Goal: Task Accomplishment & Management: Use online tool/utility

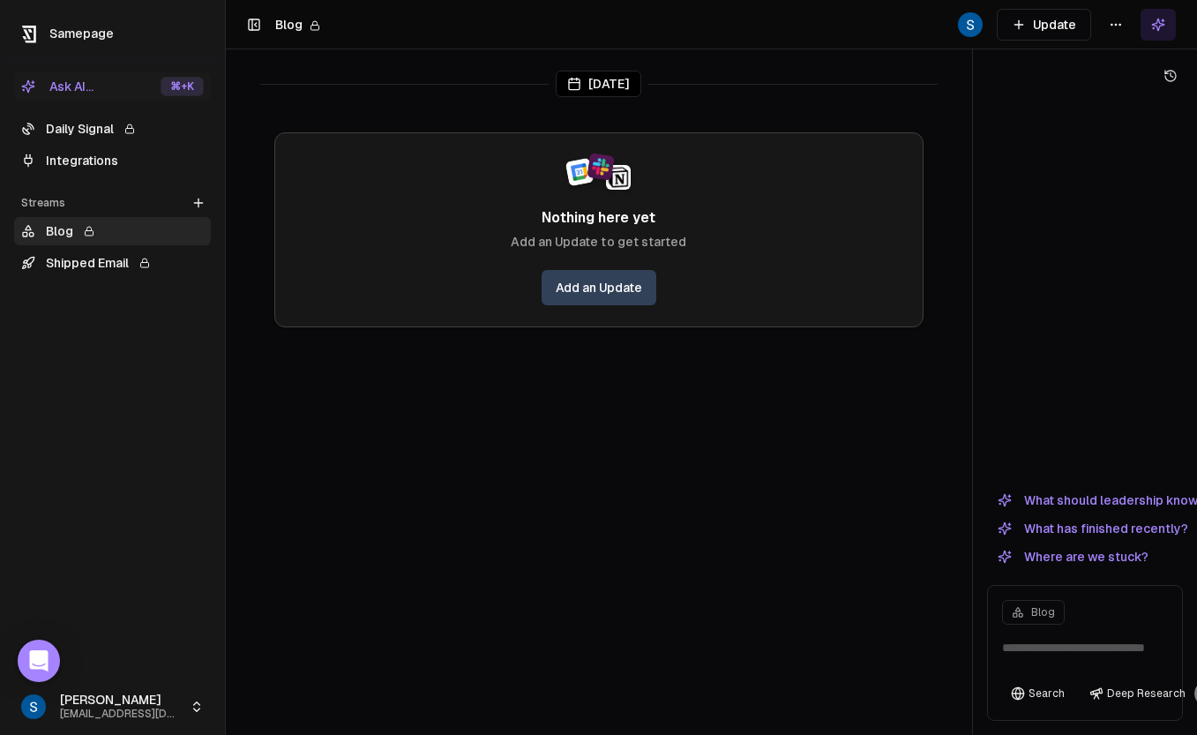
click at [160, 694] on html "Samepage Ask AI... ⌘ +K Daily Signal Integrations Streams Create Stream Blog Sh…" at bounding box center [598, 367] width 1197 height 735
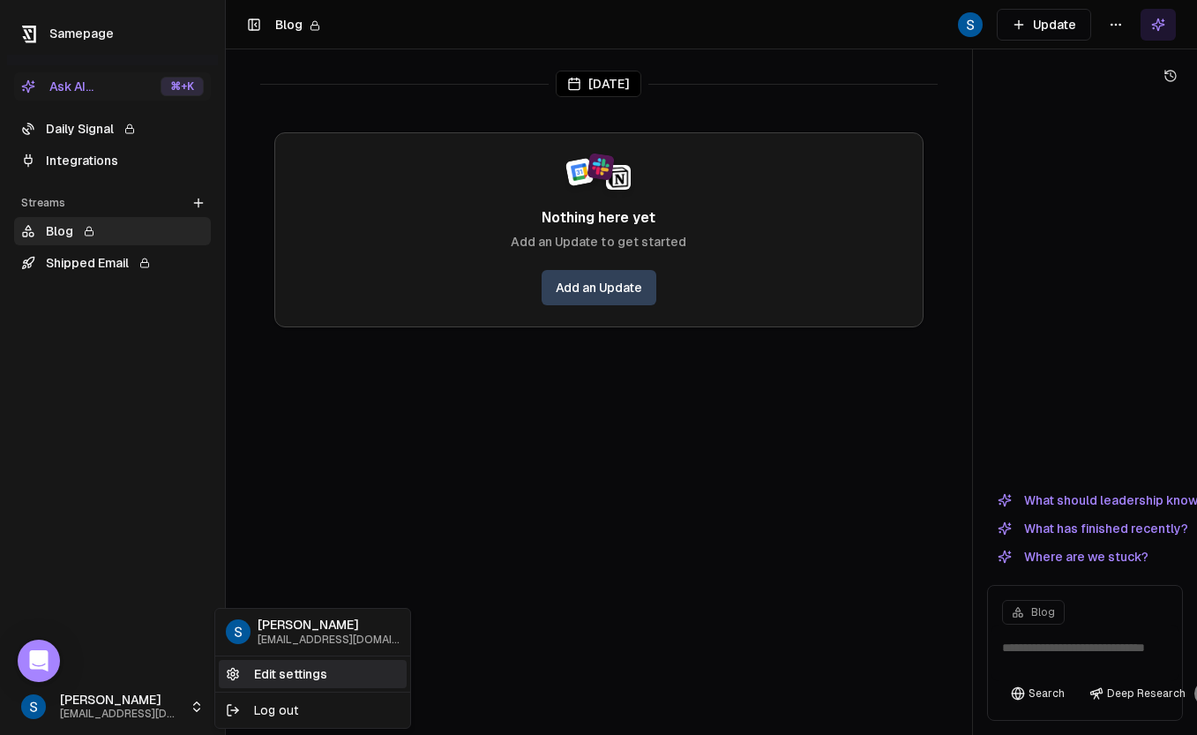
click at [287, 671] on link "Edit settings" at bounding box center [313, 674] width 188 height 28
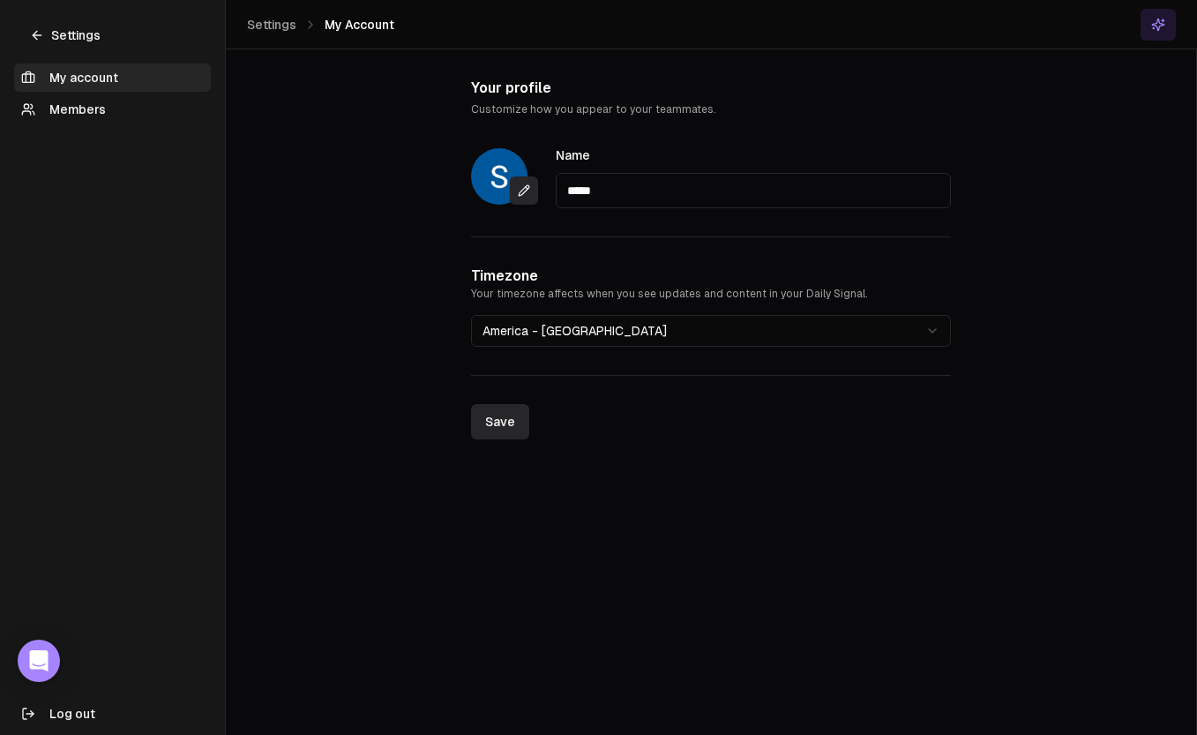
click at [34, 18] on div "Settings" at bounding box center [112, 28] width 211 height 56
click at [42, 26] on link "Settings" at bounding box center [65, 35] width 102 height 28
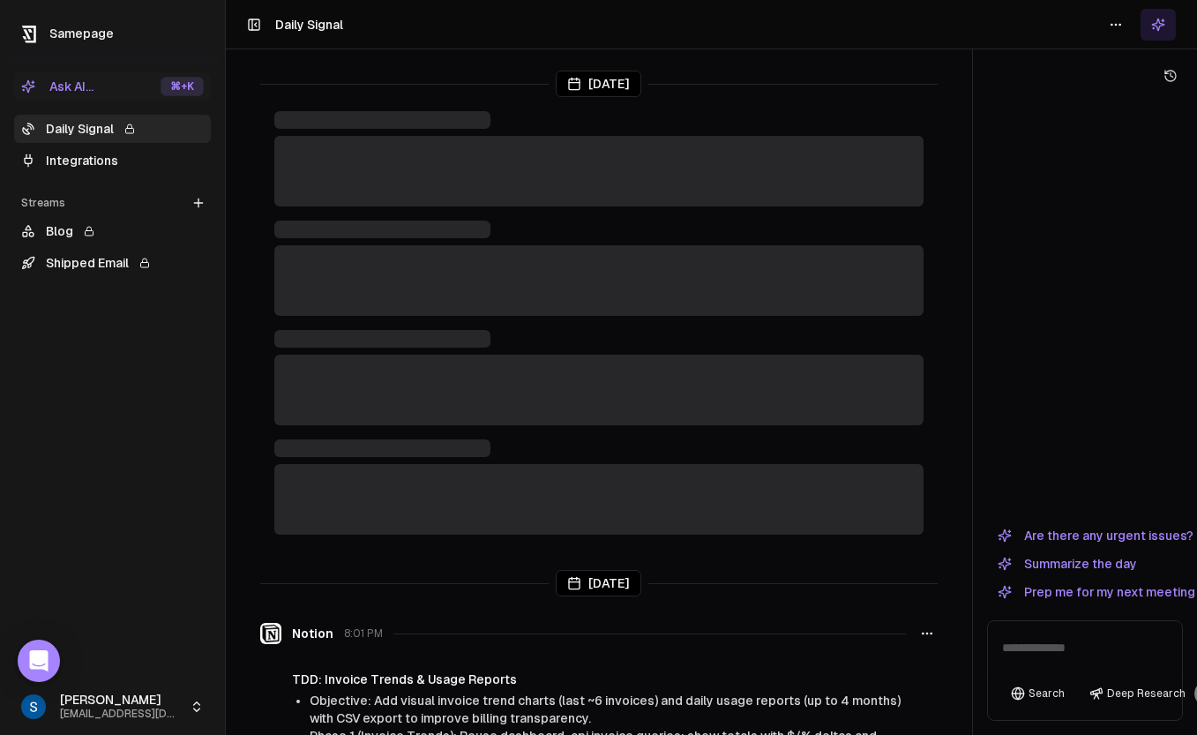
click at [71, 154] on link "Integrations" at bounding box center [112, 160] width 197 height 28
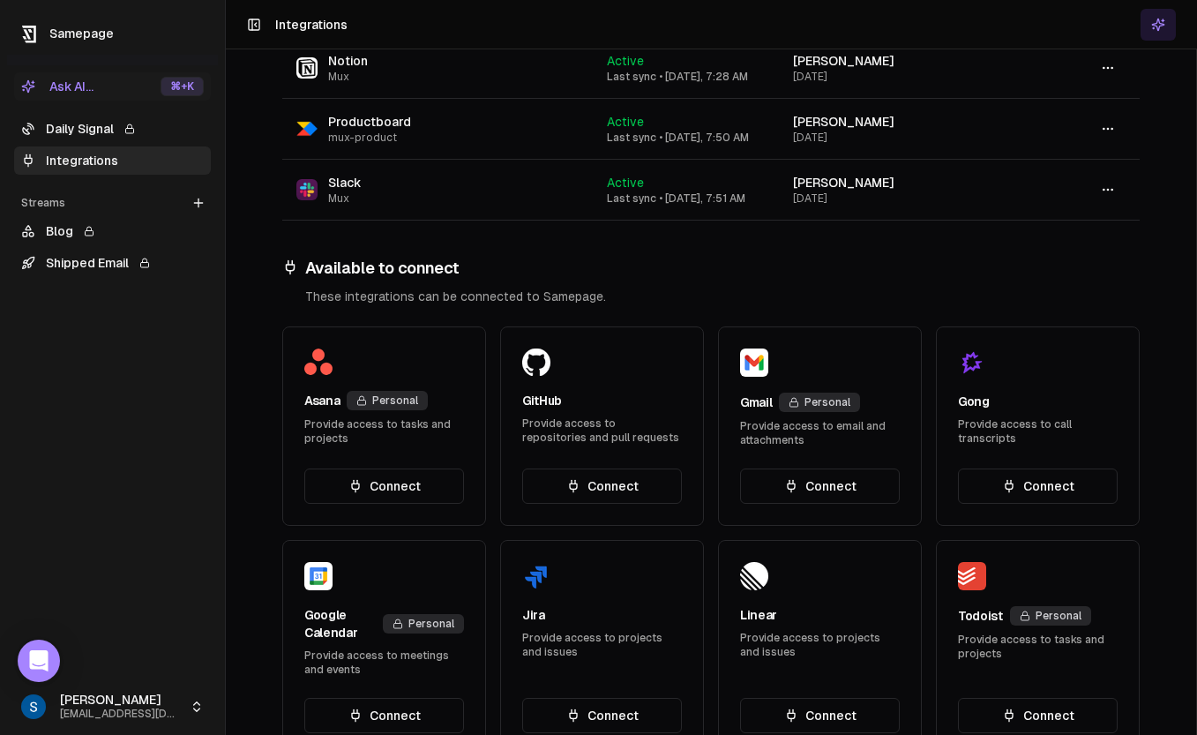
scroll to position [353, 0]
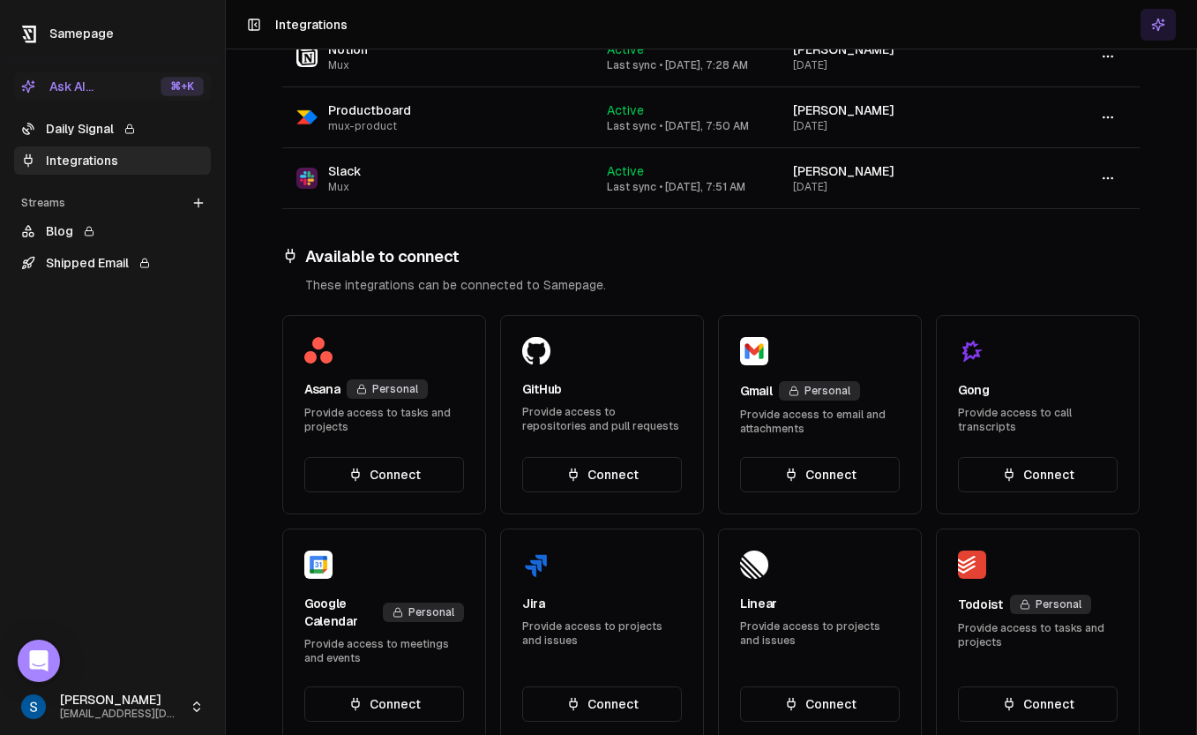
click at [1019, 470] on button "Connect" at bounding box center [1038, 474] width 160 height 35
